Goal: Find specific page/section: Find specific page/section

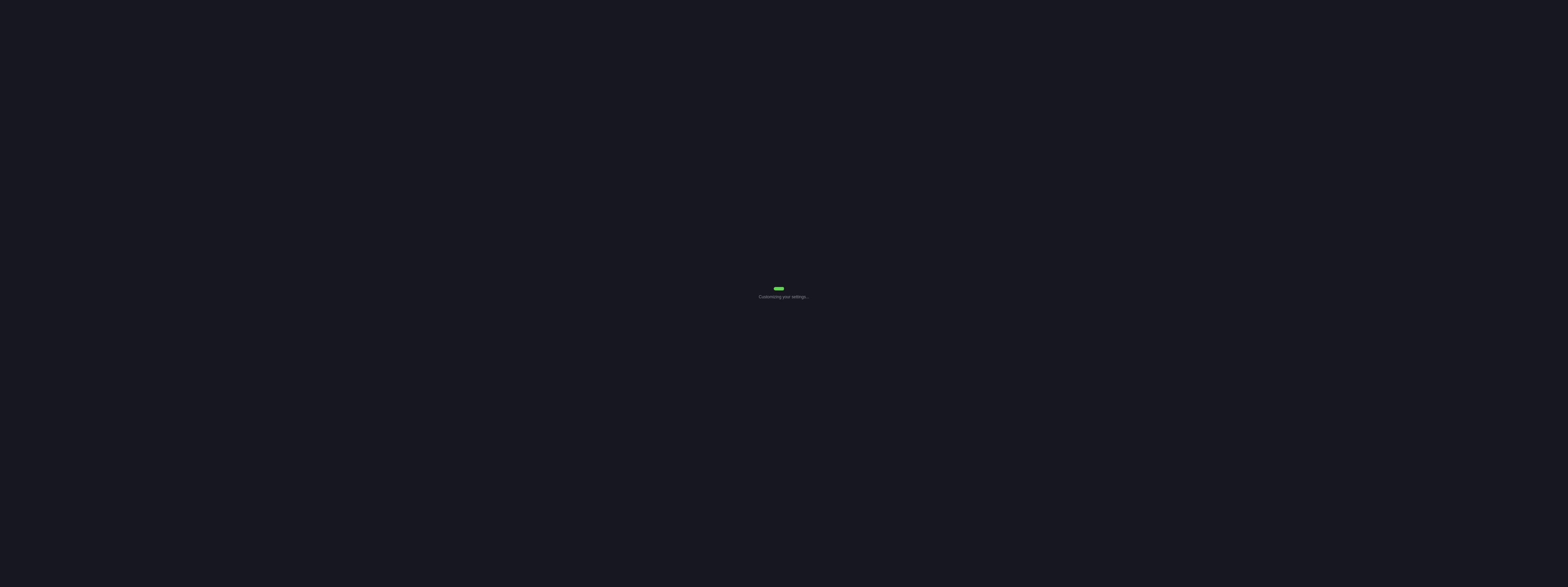
select select "Common Use"
select select "0"
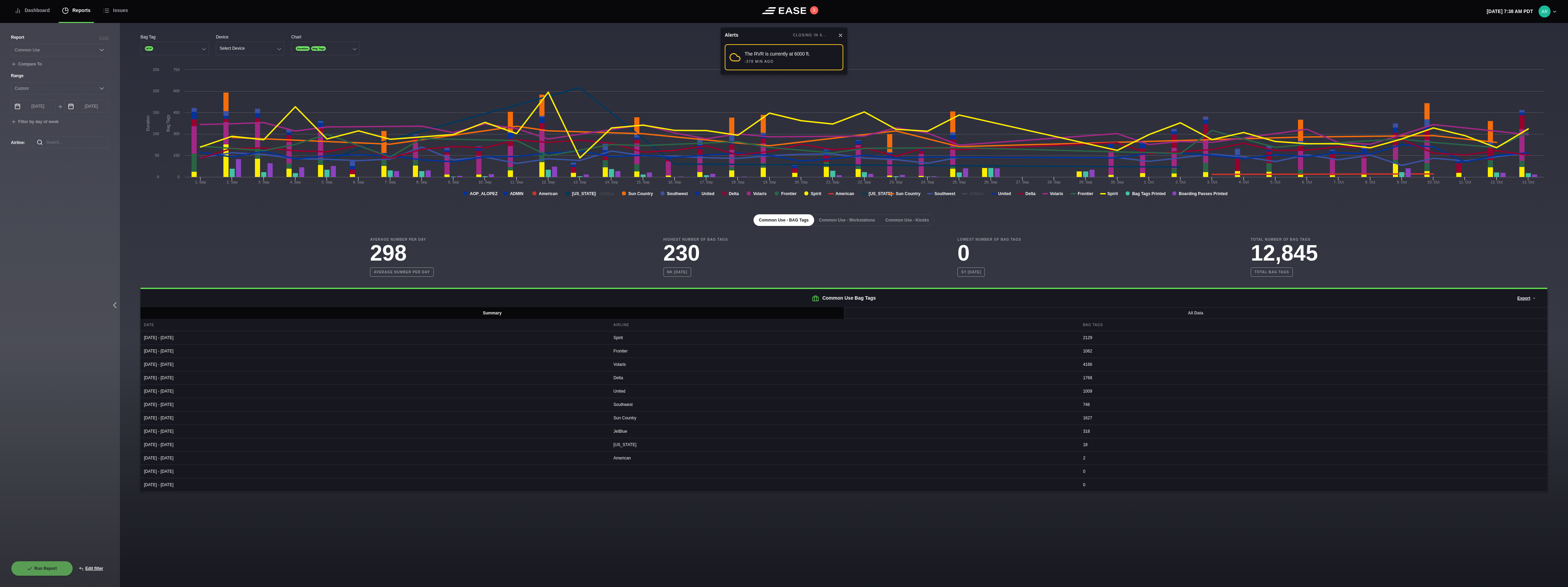
click at [67, 271] on div "Report Clear Select a report... Arrivals Common Use Daily Throughput Departures…" at bounding box center [60, 297] width 98 height 527
click at [33, 7] on div "Dashboard" at bounding box center [32, 10] width 35 height 23
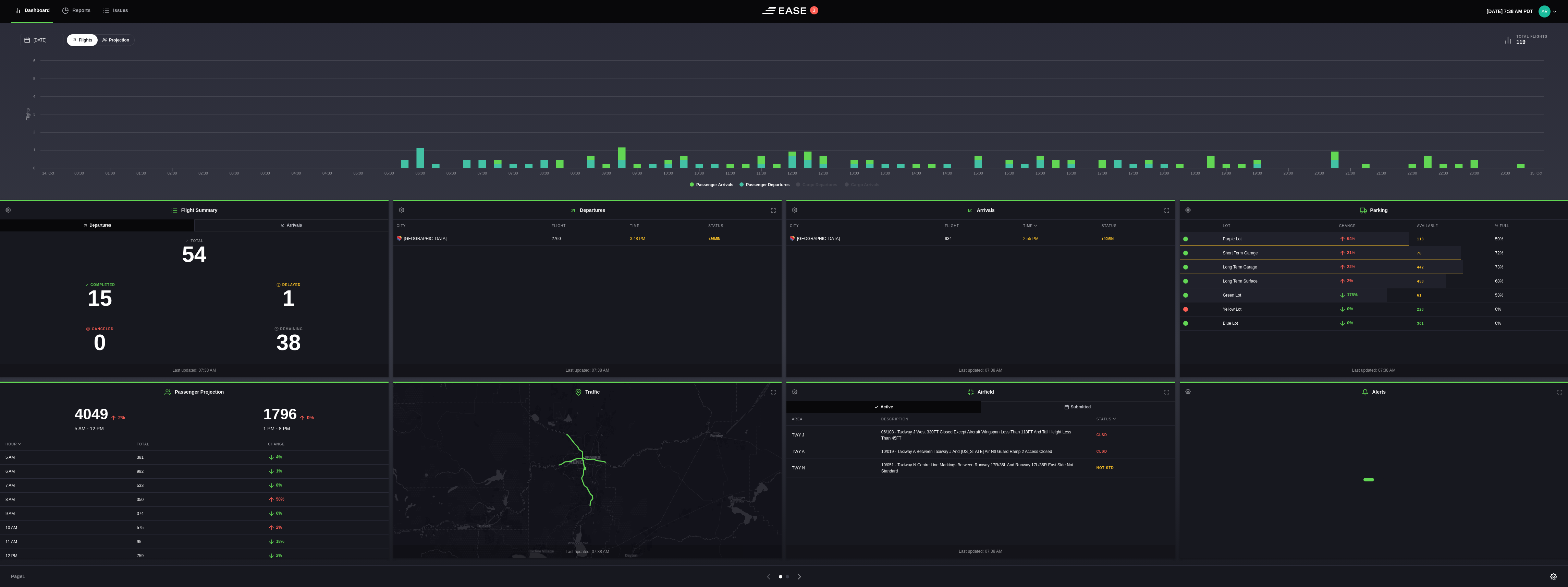
click at [114, 40] on button "Projection" at bounding box center [116, 40] width 38 height 12
